Goal: Task Accomplishment & Management: Manage account settings

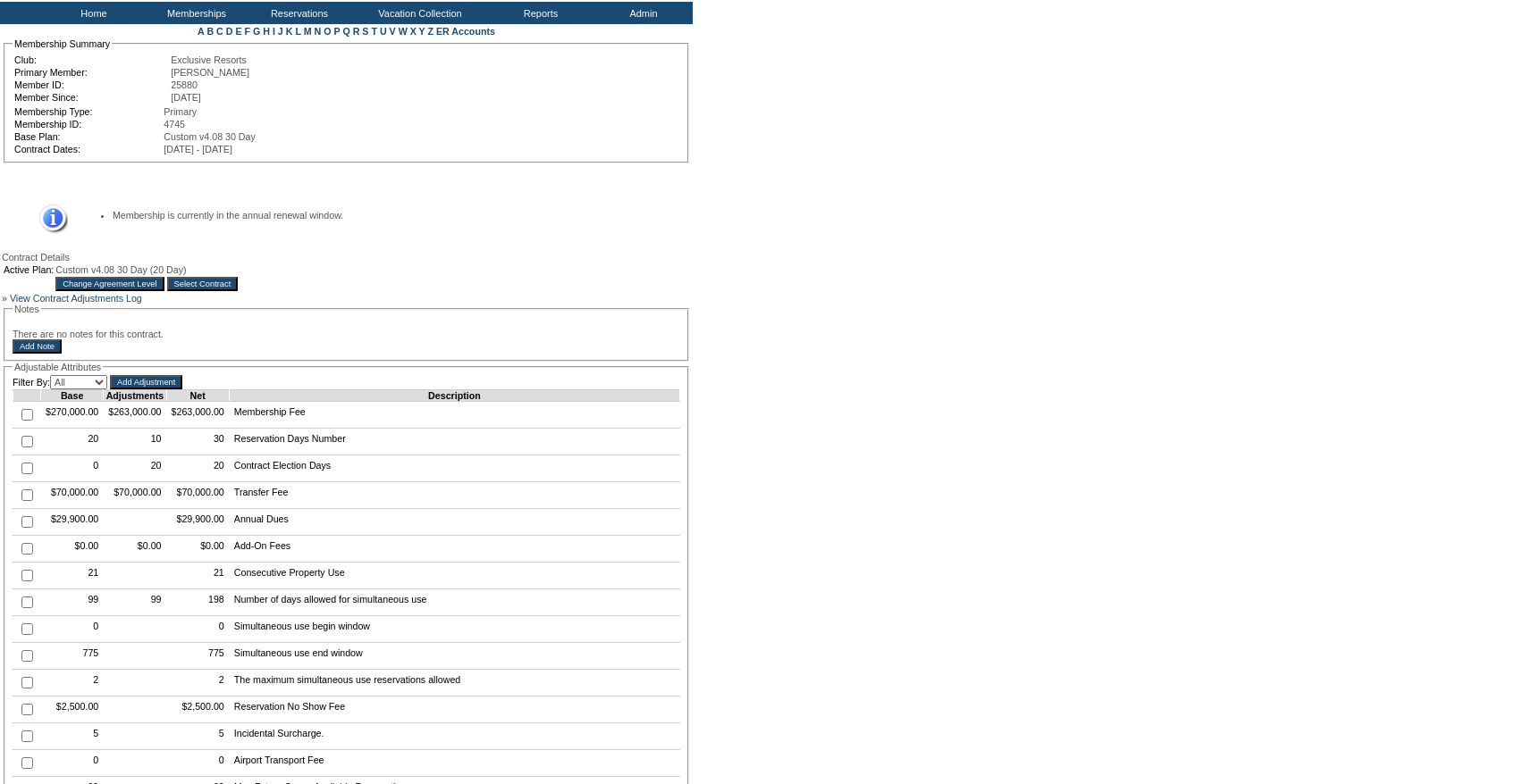
scroll to position [254, 0]
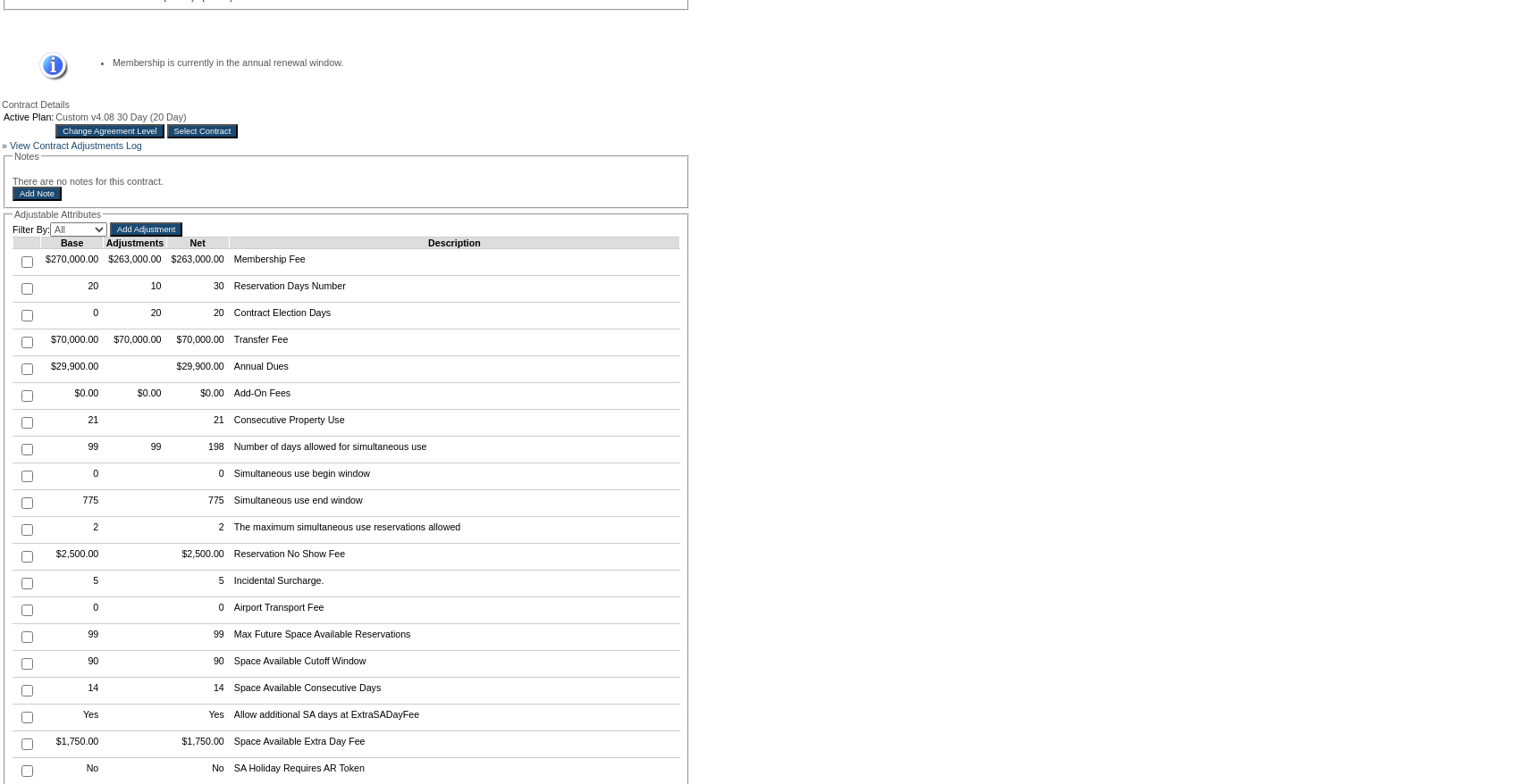
click at [27, 295] on input "checkbox" at bounding box center [27, 289] width 12 height 12
checkbox input "true"
click at [152, 237] on input "Add Adjustment" at bounding box center [145, 229] width 72 height 15
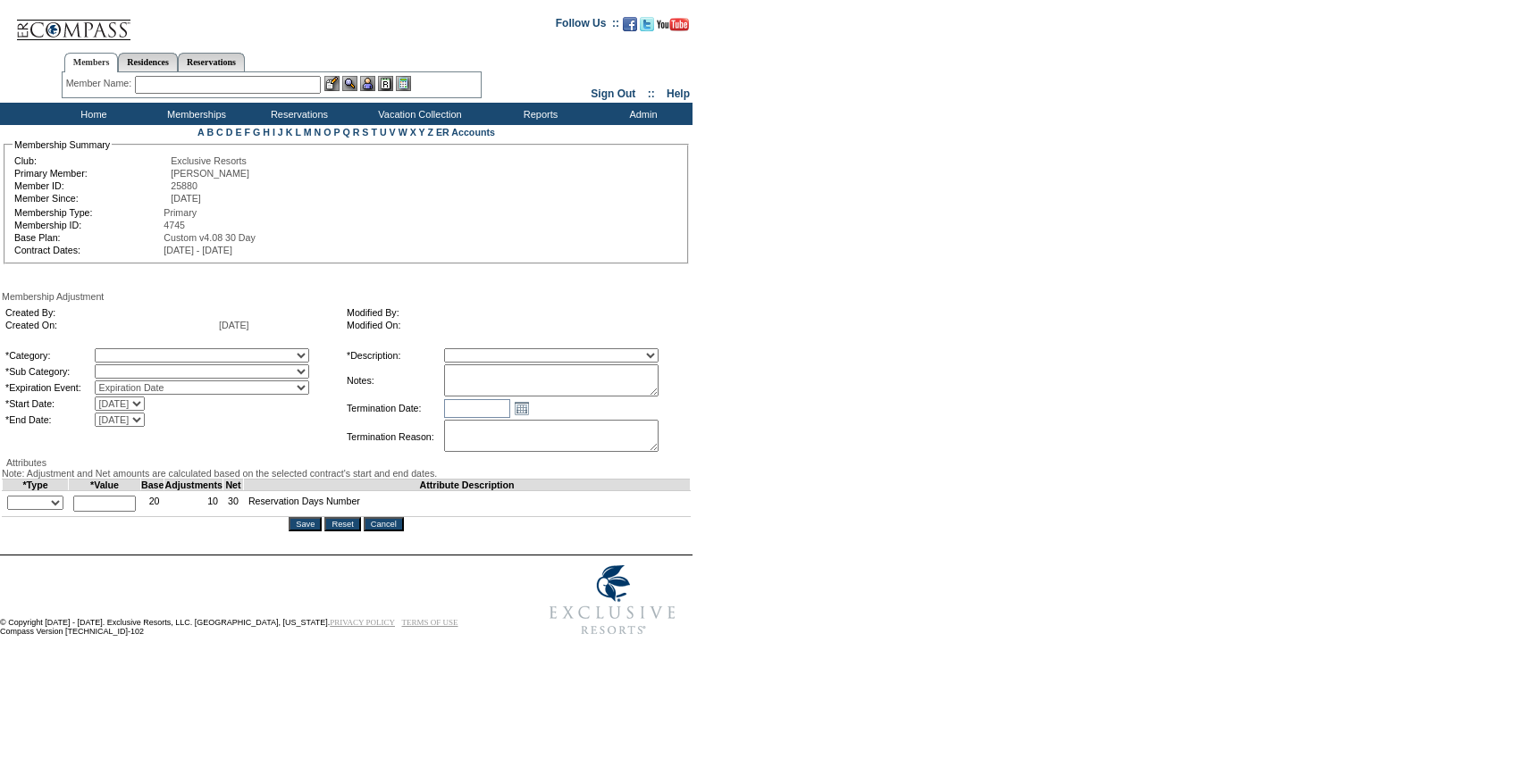
click at [571, 376] on textarea at bounding box center [551, 380] width 215 height 32
type textarea "Per June Marzano's case 9/2/25, converting 5 days from 24/25 to 1 AR in 25/26."
click at [254, 356] on select "A La Carte Days Contract Election Days Converted Days Coronavirus Other Referra…" at bounding box center [202, 355] width 215 height 15
select select "1062"
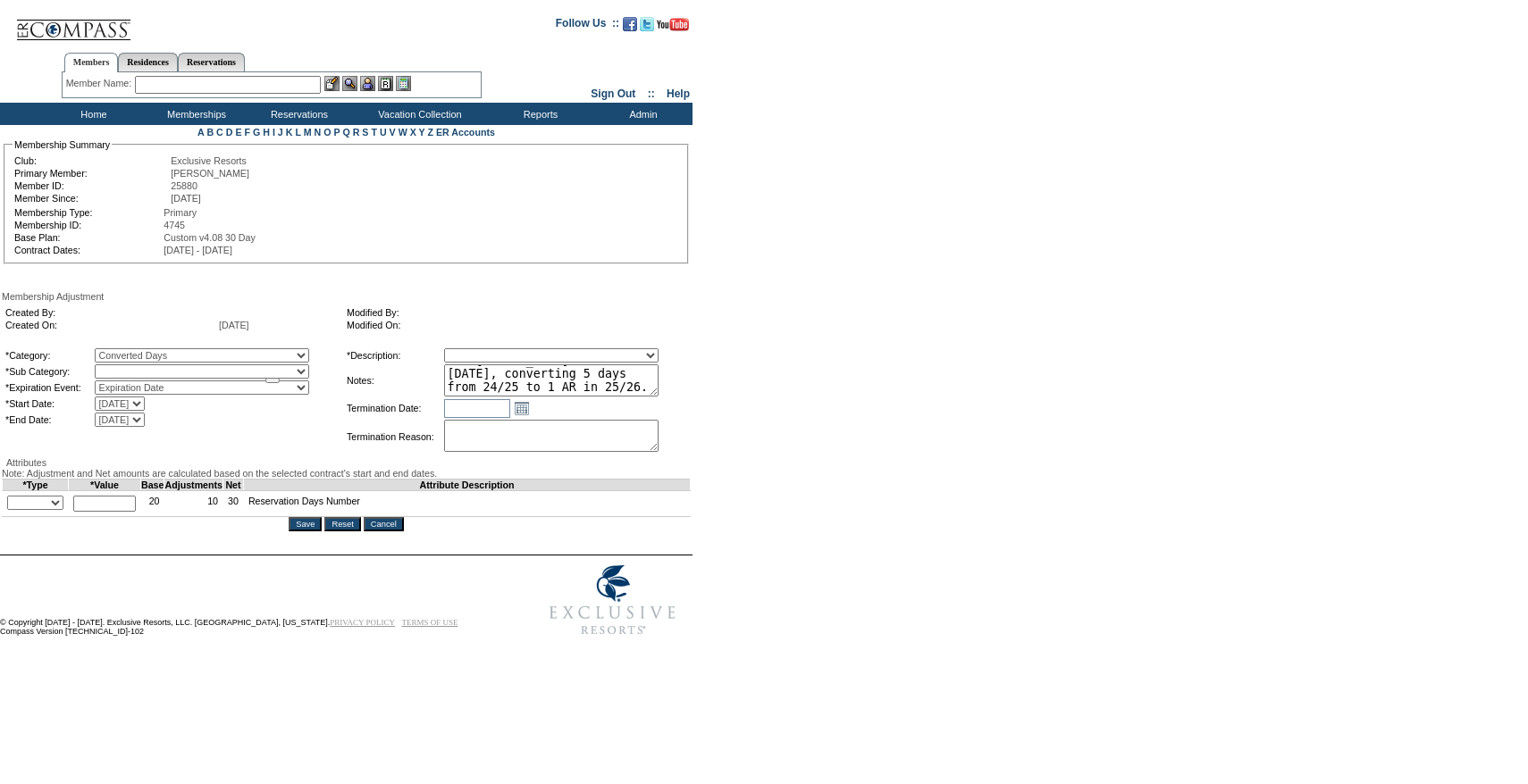
click at [132, 351] on select "A La Carte Days Contract Election Days Converted Days Coronavirus Other Referra…" at bounding box center [202, 355] width 215 height 15
click at [179, 376] on select at bounding box center [202, 372] width 215 height 15
click at [162, 378] on select "Converted Days" at bounding box center [202, 372] width 215 height 15
select select "1069"
click at [132, 368] on select "Converted Days" at bounding box center [202, 372] width 215 height 15
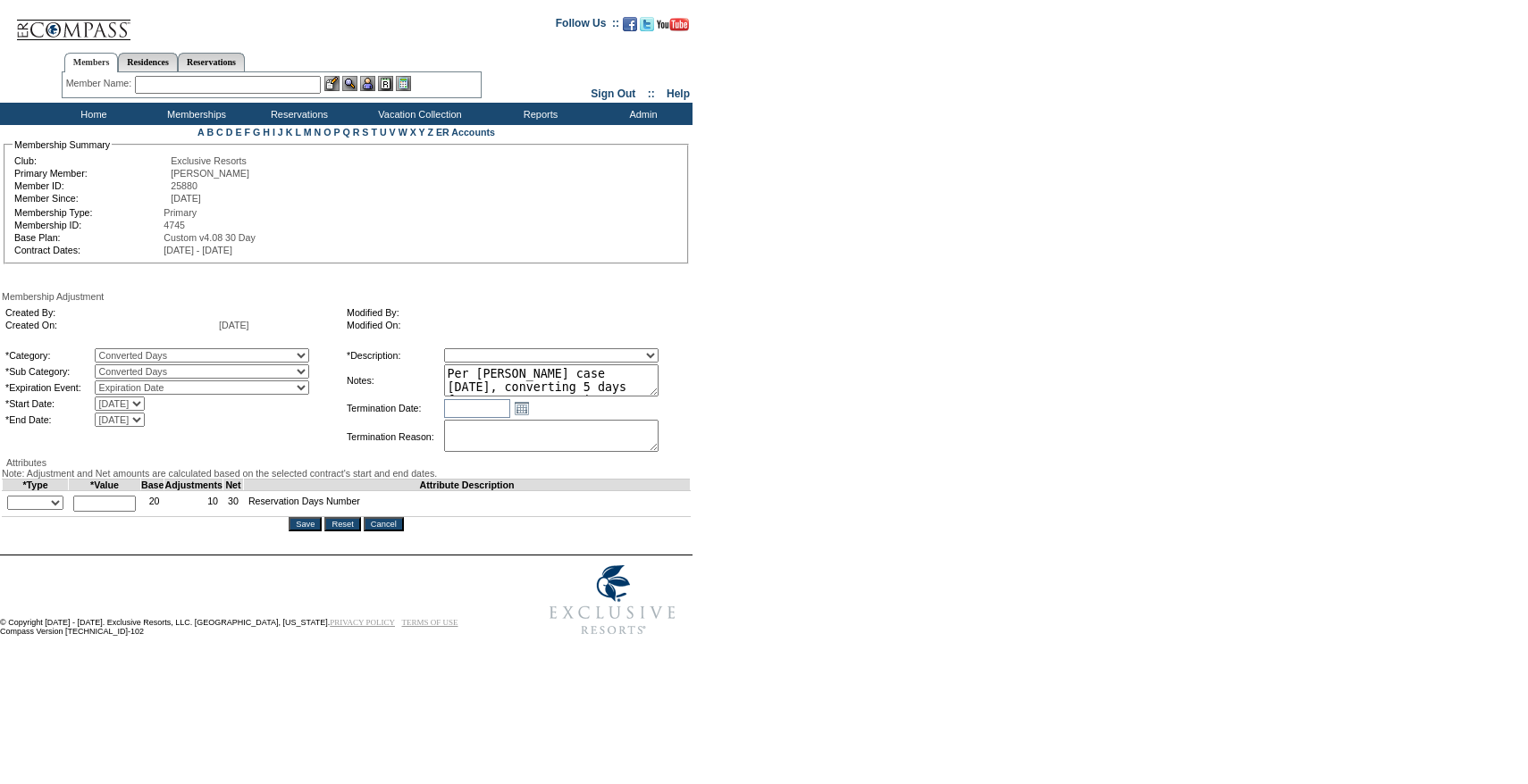
click at [514, 363] on select "Membership/Transfer Fee Adjustment Membership Fee Adjustment Add-On Fee Adjustm…" at bounding box center [551, 355] width 215 height 15
select select "275"
click at [477, 351] on select "Membership/Transfer Fee Adjustment Membership Fee Adjustment Add-On Fee Adjustm…" at bounding box center [551, 355] width 215 height 15
click at [612, 370] on textarea "Per June Marzano's case 9/2/25, converting 5 days from 24/25 to 1 AR in 25/26." at bounding box center [551, 380] width 215 height 32
click at [53, 510] on select "+ - Override" at bounding box center [36, 503] width 57 height 15
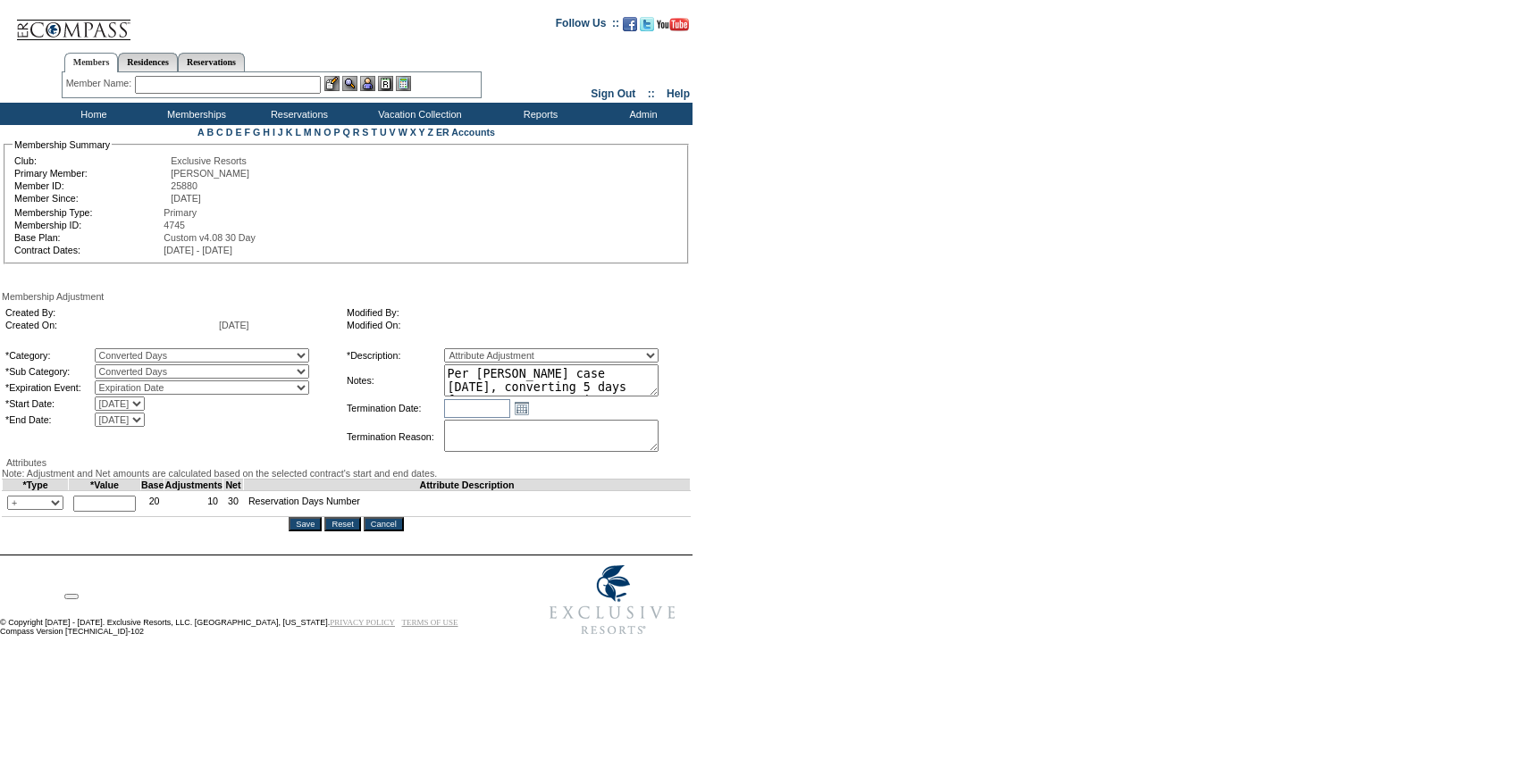
click at [12, 510] on select "+ - Override" at bounding box center [36, 503] width 57 height 15
click at [49, 510] on select "+ - Override" at bounding box center [36, 503] width 57 height 15
select select "2"
click at [12, 510] on select "+ - Override" at bounding box center [36, 503] width 57 height 15
click at [115, 512] on input "text" at bounding box center [104, 504] width 62 height 16
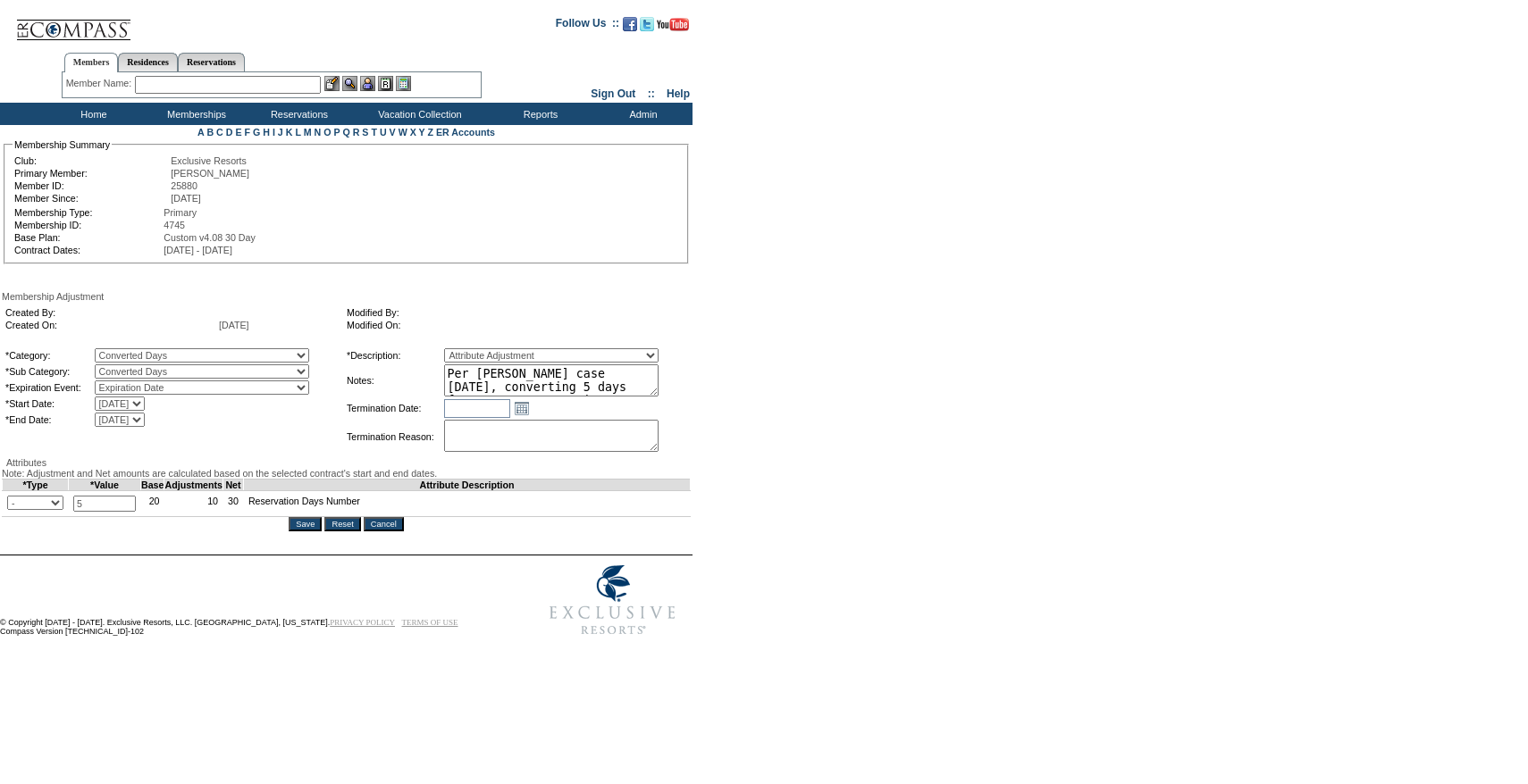
type input "5"
click at [584, 377] on textarea "Per June Marzano's case 9/2/25, converting 5 days from 24/25 to 1 AR in 25/26." at bounding box center [551, 380] width 215 height 32
click at [307, 532] on input "Save" at bounding box center [305, 524] width 33 height 15
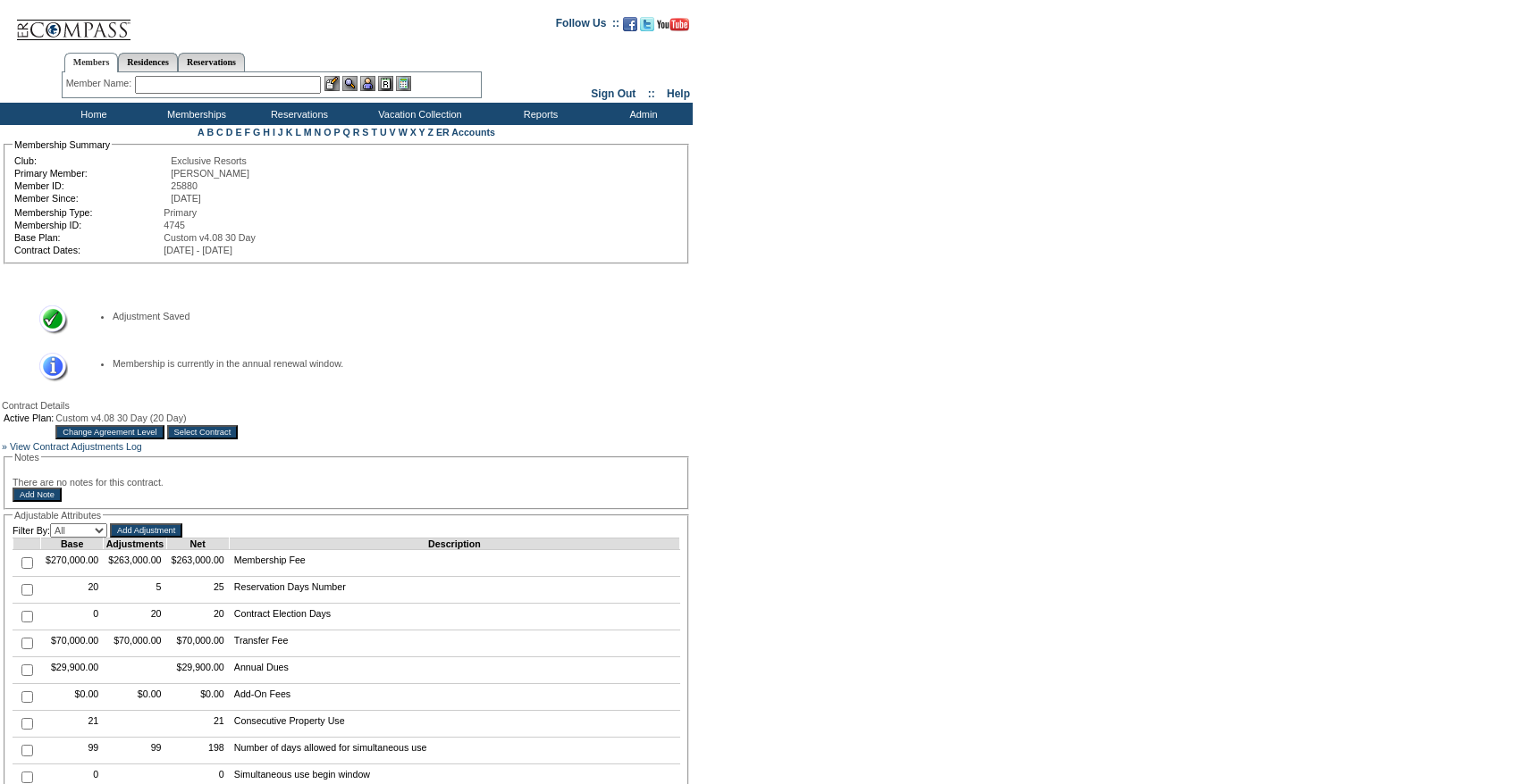
click at [239, 440] on input "Select Contract" at bounding box center [203, 432] width 71 height 15
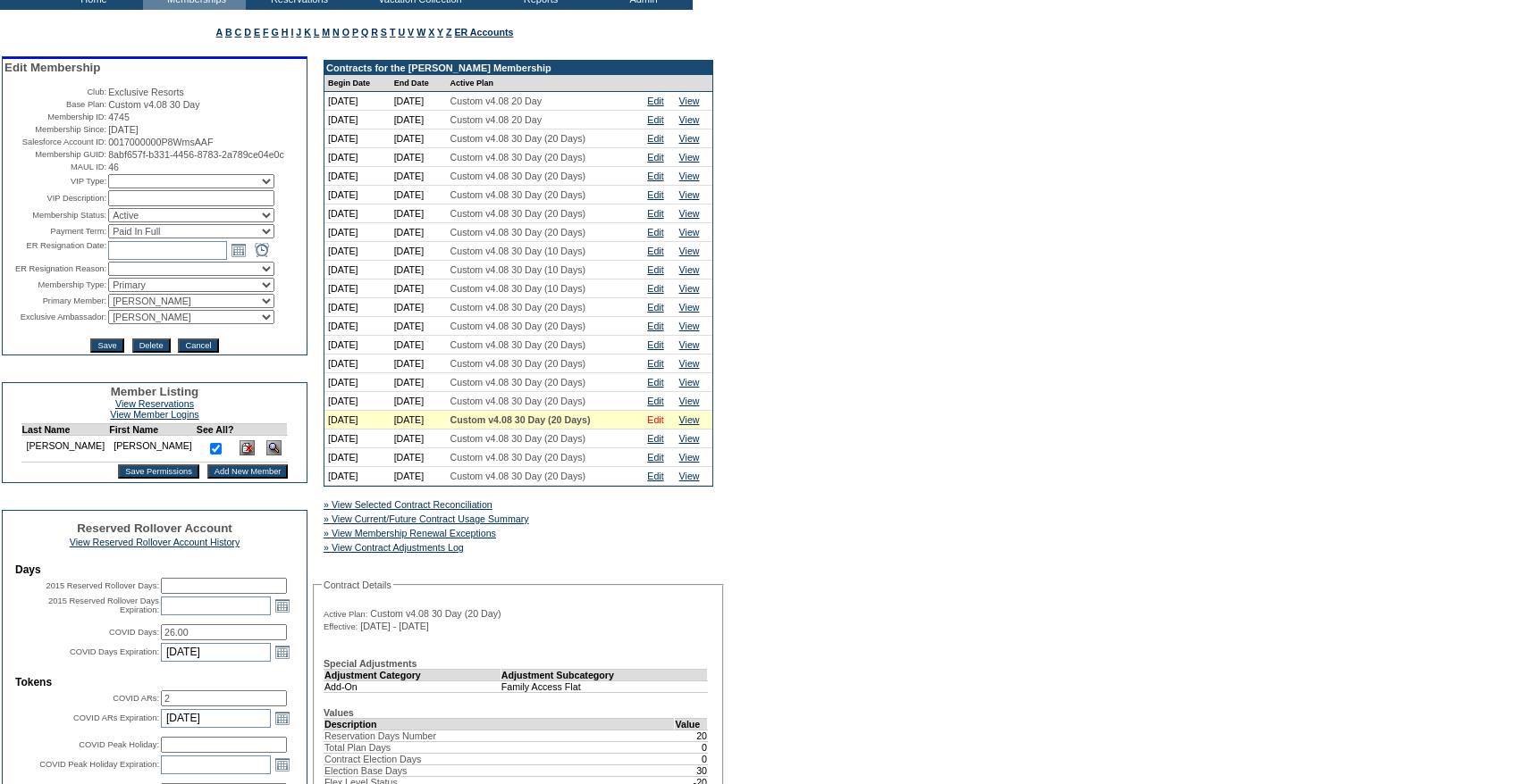
click at [663, 425] on link "Edit" at bounding box center [656, 420] width 16 height 11
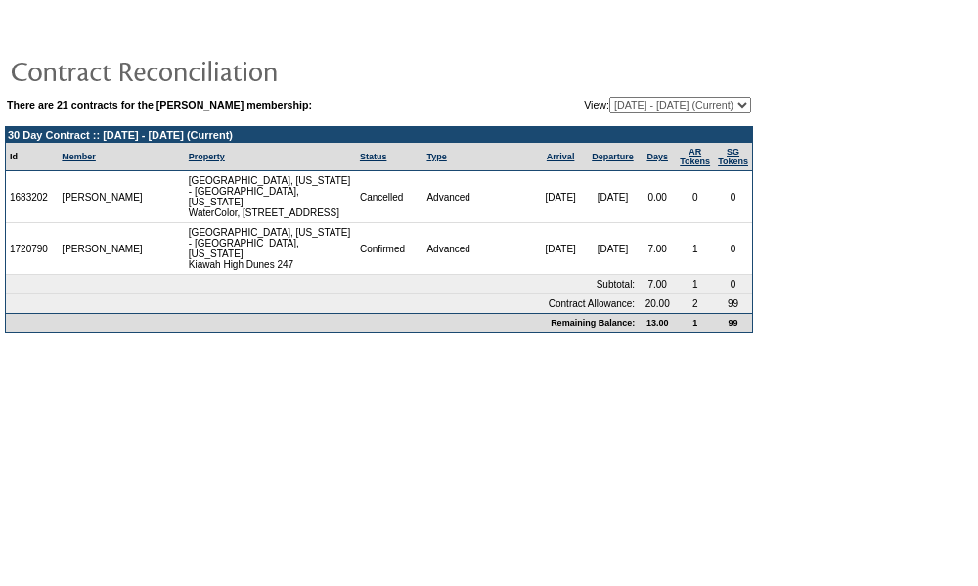
click at [649, 106] on select "[DATE] - [DATE] [DATE] - [DATE] [DATE] - [DATE] [DATE] - [DATE] [DATE] - [DATE]…" at bounding box center [680, 105] width 142 height 16
select select "122829"
click at [609, 98] on select "[DATE] - [DATE] [DATE] - [DATE] [DATE] - [DATE] [DATE] - [DATE] [DATE] - [DATE]…" at bounding box center [680, 105] width 142 height 16
